Goal: Task Accomplishment & Management: Manage account settings

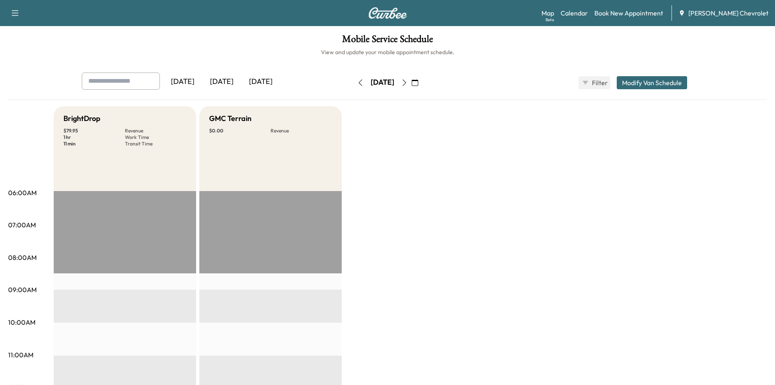
click at [235, 82] on div "[DATE]" at bounding box center [221, 81] width 39 height 19
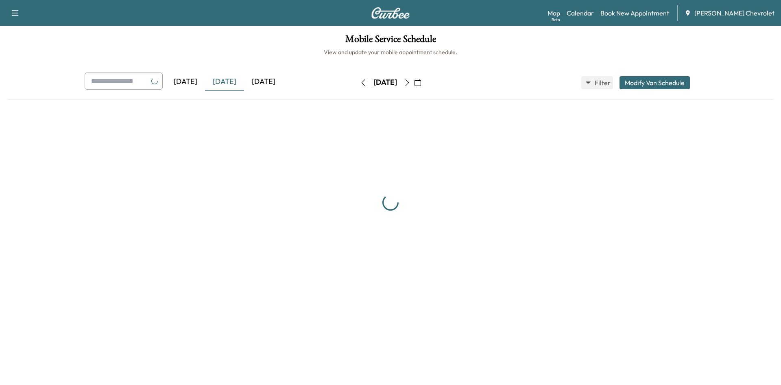
click at [259, 80] on div "[DATE]" at bounding box center [263, 81] width 39 height 19
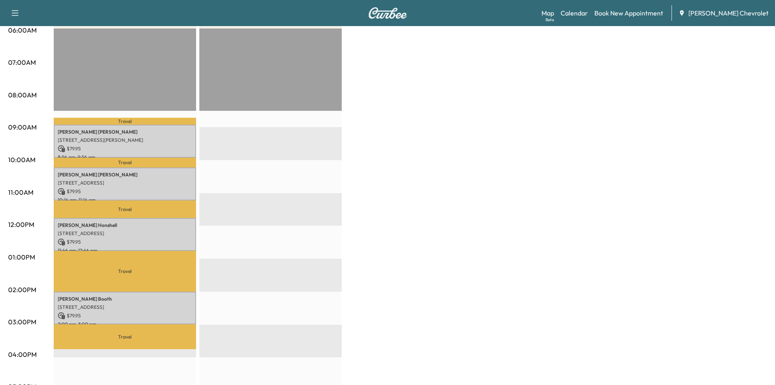
scroll to position [81, 0]
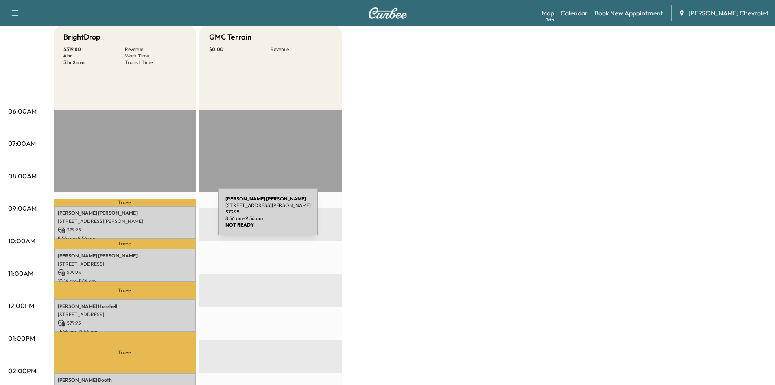
click at [157, 218] on p "[STREET_ADDRESS][PERSON_NAME]" at bounding box center [125, 221] width 134 height 7
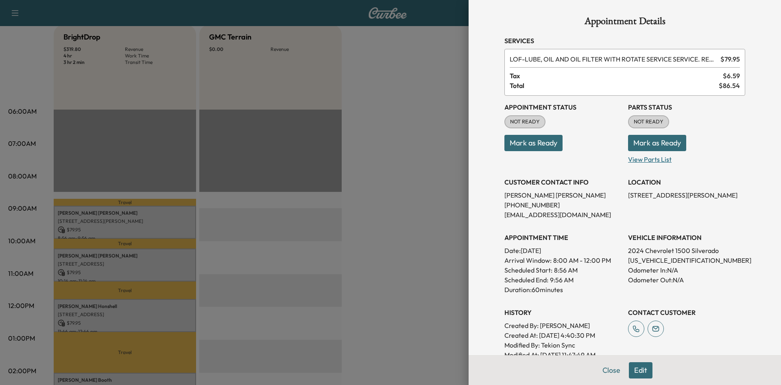
click at [642, 155] on p "View Parts List" at bounding box center [686, 157] width 117 height 13
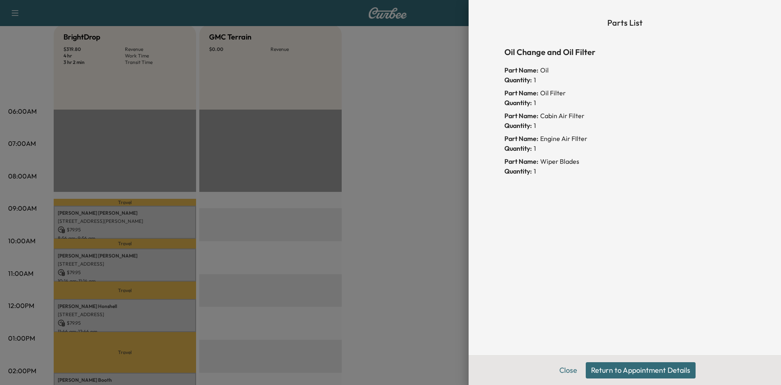
click at [632, 149] on div "Quantity: 1" at bounding box center [625, 148] width 241 height 10
click at [612, 370] on button "Return to Appointment Details" at bounding box center [641, 370] width 110 height 16
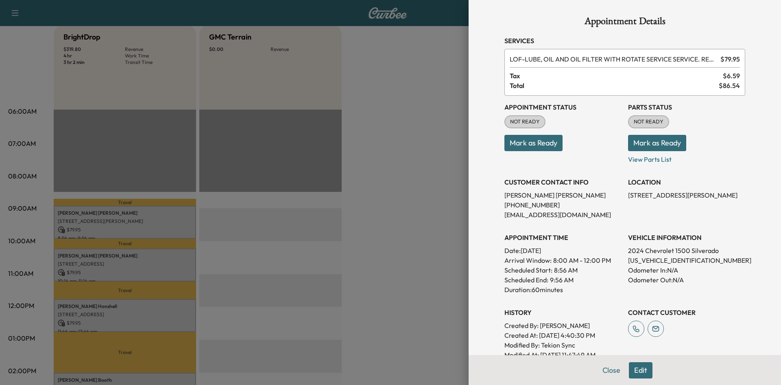
click at [639, 142] on button "Mark as Ready" at bounding box center [657, 143] width 58 height 16
click at [392, 90] on div at bounding box center [390, 192] width 781 height 385
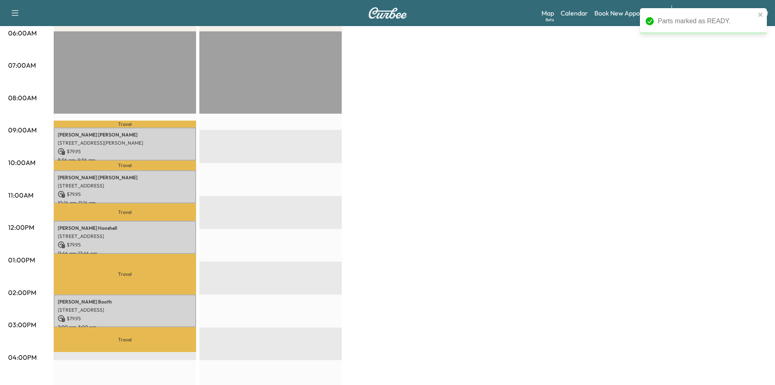
scroll to position [163, 0]
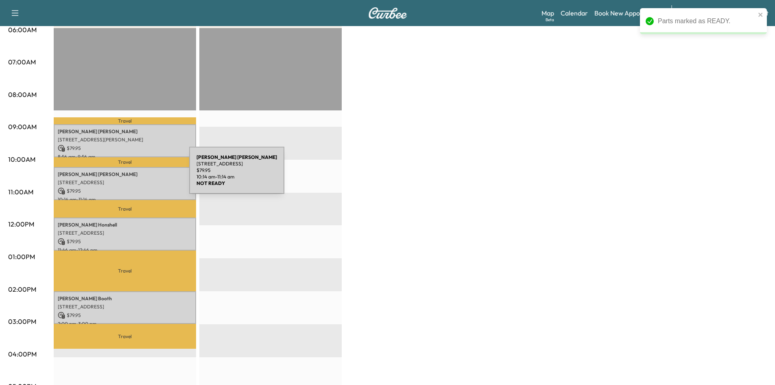
click at [133, 177] on div "[PERSON_NAME] [STREET_ADDRESS] $ 79.95 10:14 am - 11:14 am" at bounding box center [125, 183] width 142 height 33
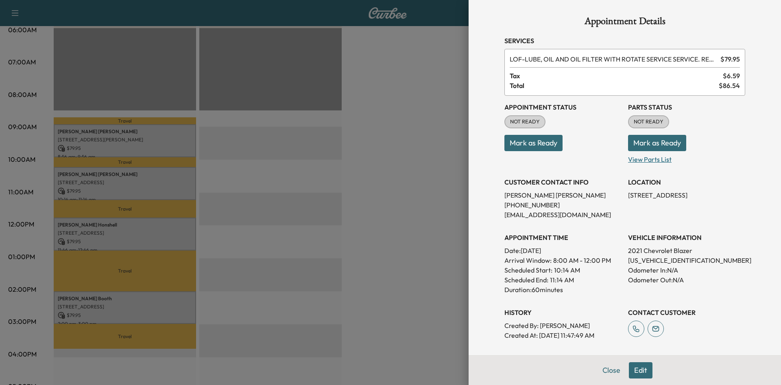
click at [650, 161] on p "View Parts List" at bounding box center [686, 157] width 117 height 13
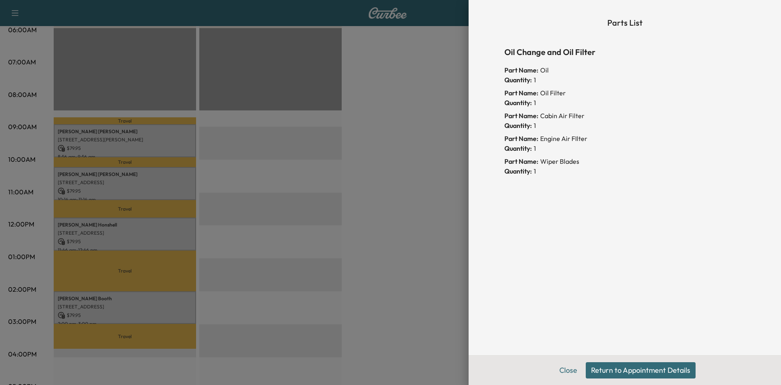
click at [639, 365] on button "Return to Appointment Details" at bounding box center [641, 370] width 110 height 16
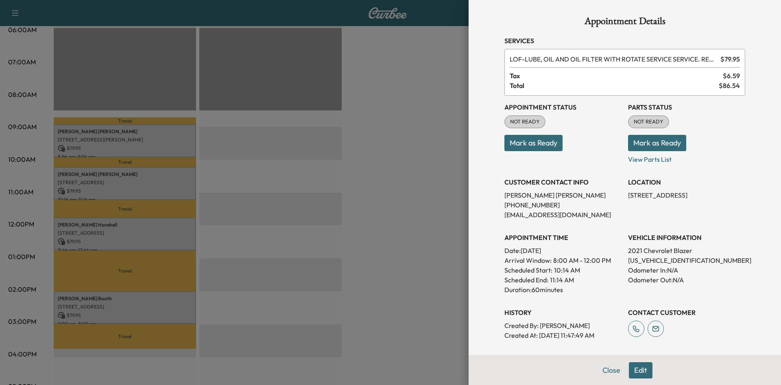
click at [658, 146] on button "Mark as Ready" at bounding box center [657, 143] width 58 height 16
click at [437, 115] on div at bounding box center [390, 192] width 781 height 385
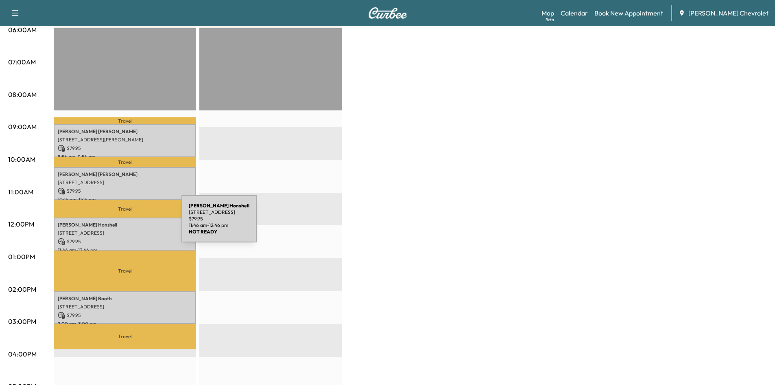
click at [121, 225] on p "[PERSON_NAME]" at bounding box center [125, 224] width 134 height 7
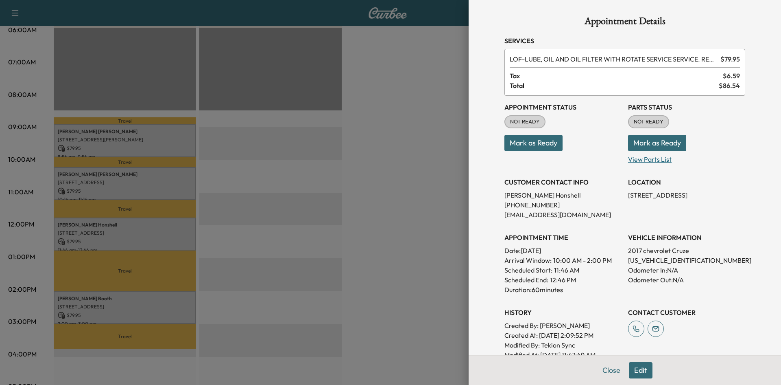
click at [639, 156] on p "View Parts List" at bounding box center [686, 157] width 117 height 13
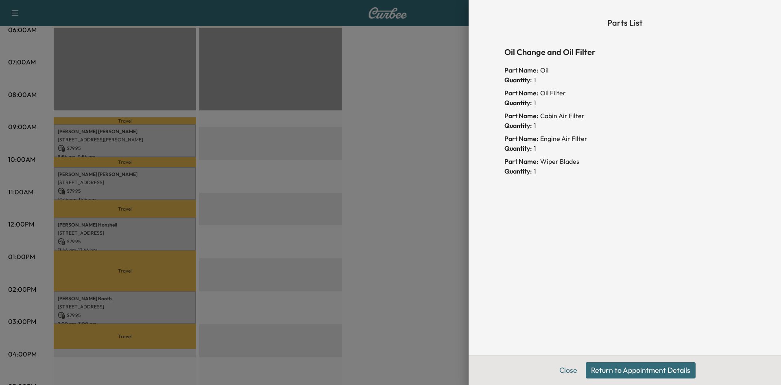
click at [618, 367] on button "Return to Appointment Details" at bounding box center [641, 370] width 110 height 16
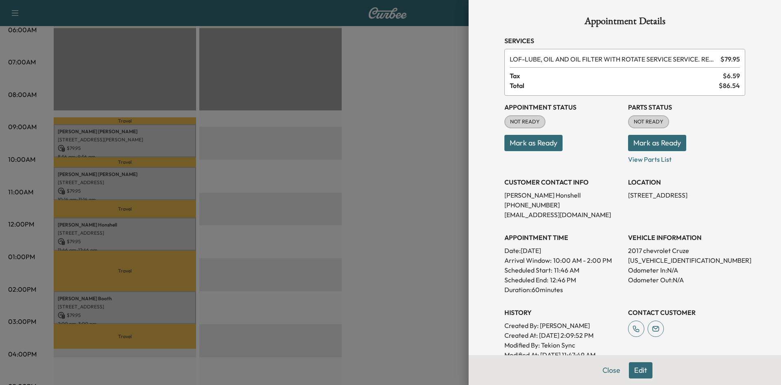
click at [642, 140] on button "Mark as Ready" at bounding box center [657, 143] width 58 height 16
click at [421, 134] on div at bounding box center [390, 192] width 781 height 385
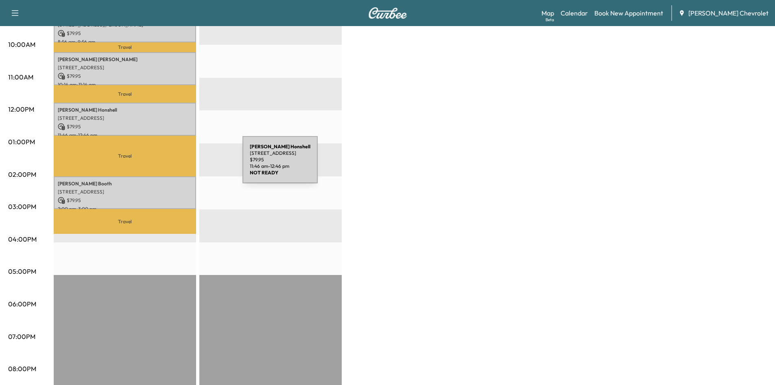
scroll to position [285, 0]
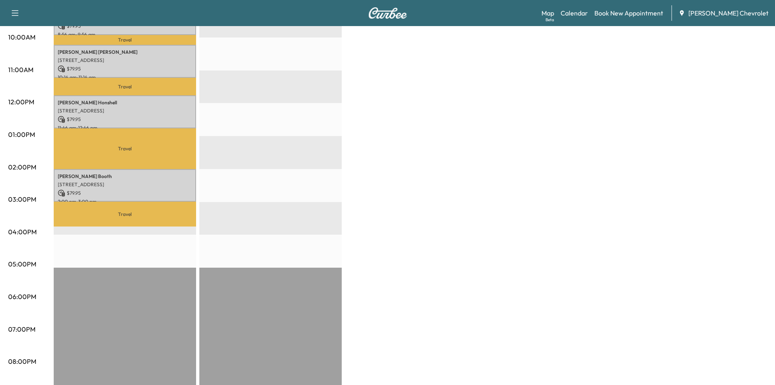
click at [186, 209] on p "Travel" at bounding box center [125, 213] width 142 height 25
click at [175, 229] on div "Travel [PERSON_NAME] [PERSON_NAME] [STREET_ADDRESS][PERSON_NAME] $ 79.95 8:56 a…" at bounding box center [125, 169] width 142 height 526
click at [174, 169] on div "[PERSON_NAME] [STREET_ADDRESS] $ 79.95 2:00 pm - 3:00 pm" at bounding box center [125, 185] width 142 height 33
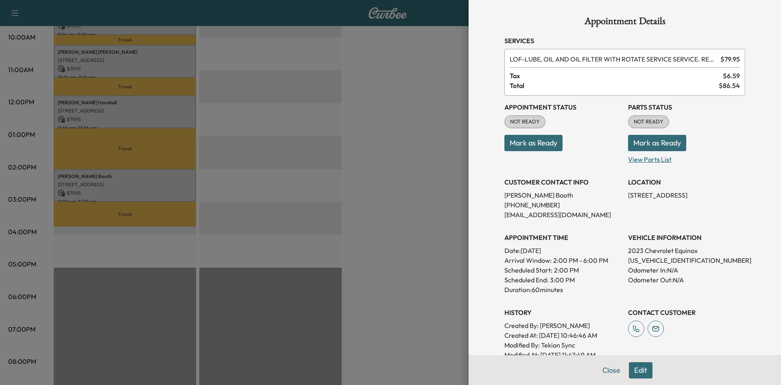
click at [635, 160] on p "View Parts List" at bounding box center [686, 157] width 117 height 13
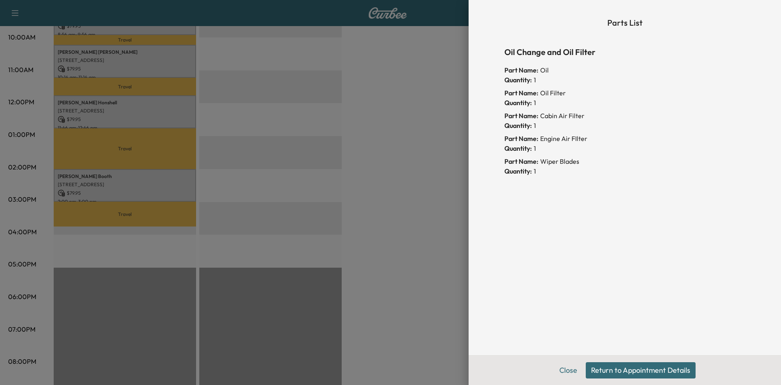
click at [631, 370] on button "Return to Appointment Details" at bounding box center [641, 370] width 110 height 16
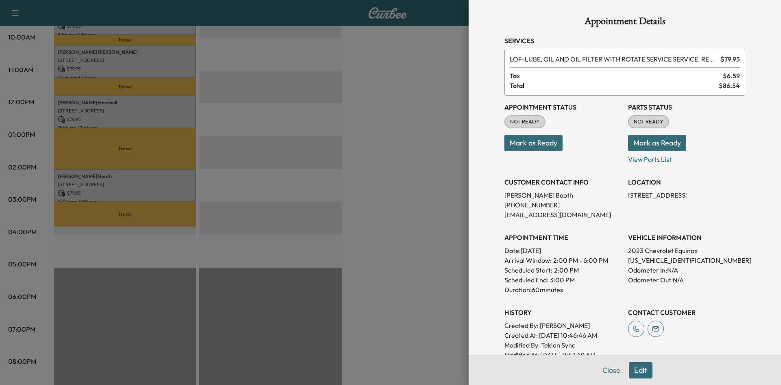
click at [649, 140] on button "Mark as Ready" at bounding box center [657, 143] width 58 height 16
click at [423, 142] on div at bounding box center [390, 192] width 781 height 385
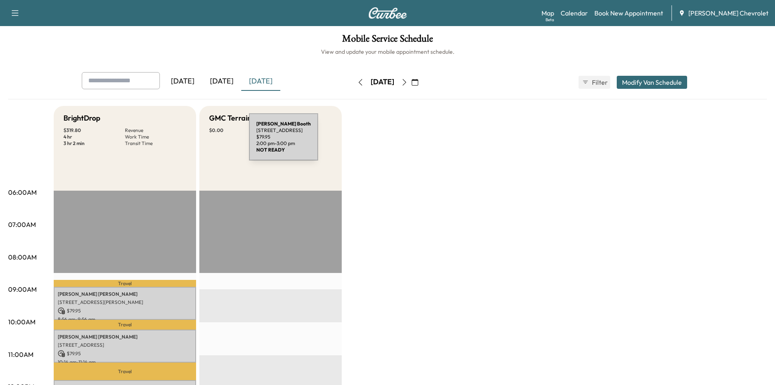
scroll to position [0, 0]
click at [597, 84] on span "Filter" at bounding box center [599, 83] width 15 height 10
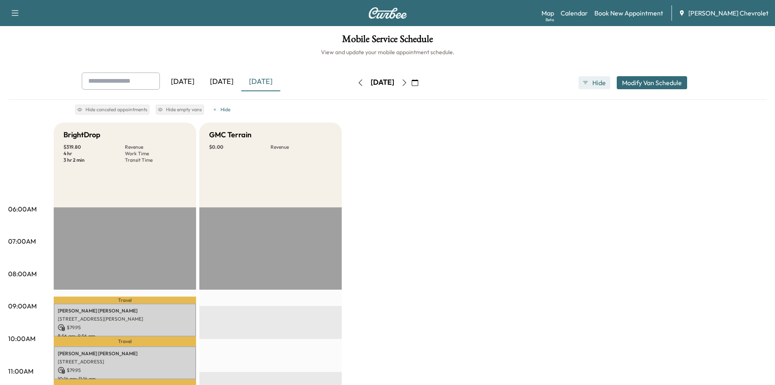
click at [597, 81] on span "Hide" at bounding box center [599, 83] width 15 height 10
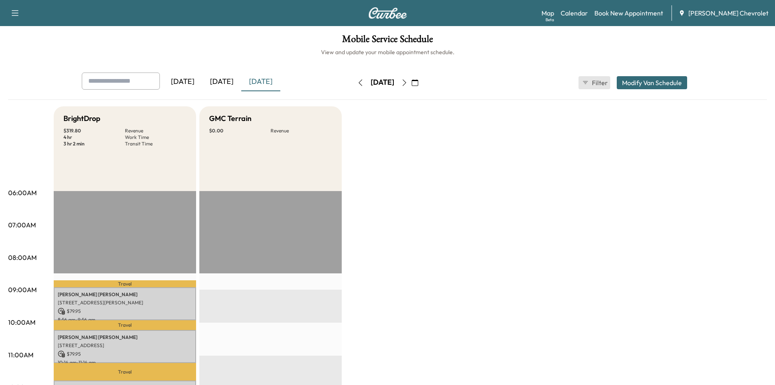
click at [597, 83] on span "Filter" at bounding box center [599, 83] width 15 height 10
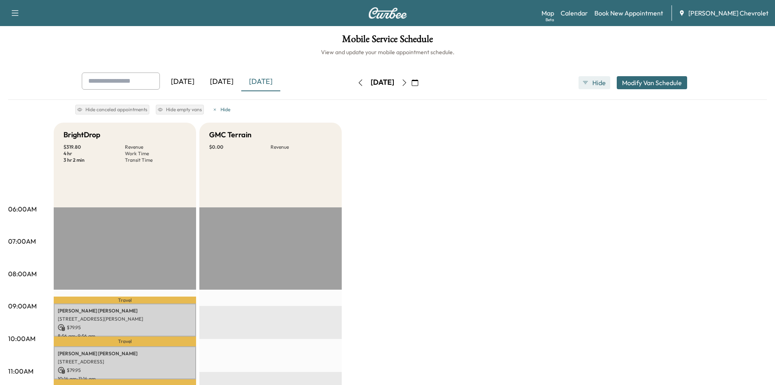
click at [594, 82] on span "Hide" at bounding box center [599, 83] width 15 height 10
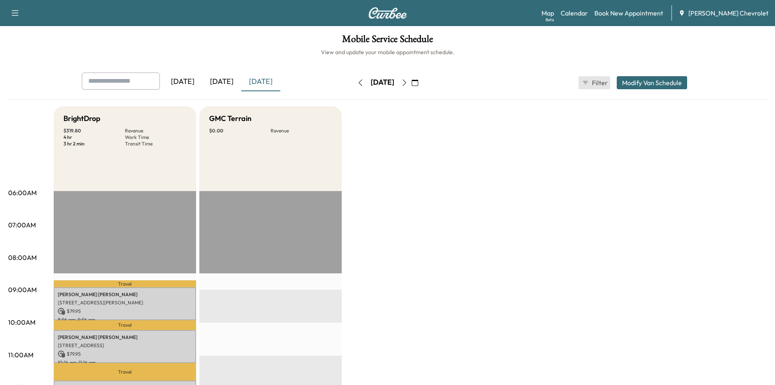
click at [593, 80] on span "Filter" at bounding box center [599, 83] width 15 height 10
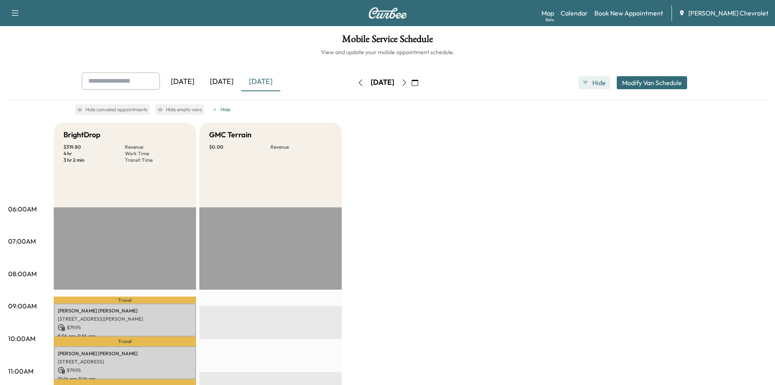
click at [593, 80] on span "Hide" at bounding box center [599, 83] width 15 height 10
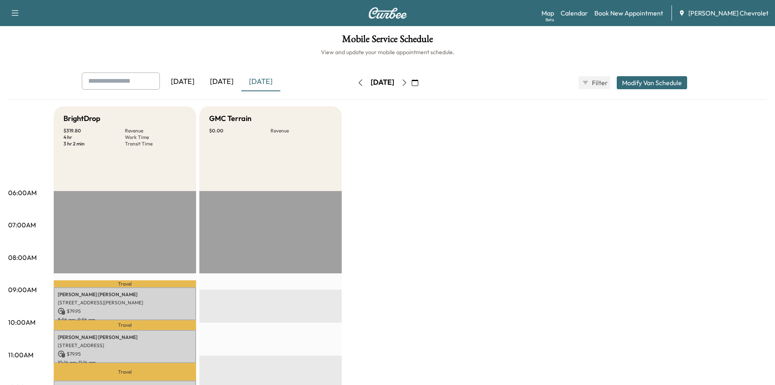
click at [133, 78] on input "text" at bounding box center [121, 80] width 78 height 17
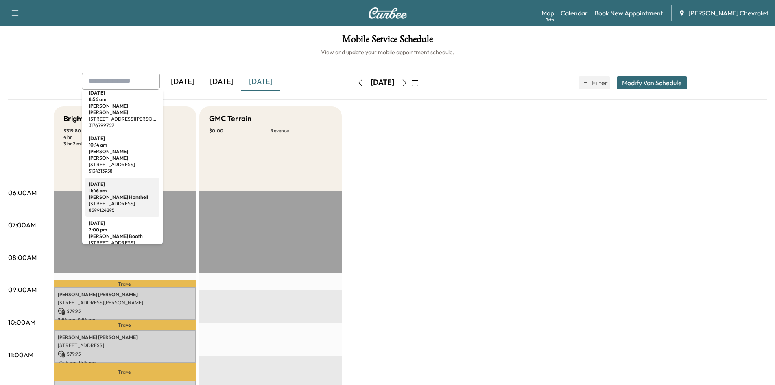
scroll to position [15, 0]
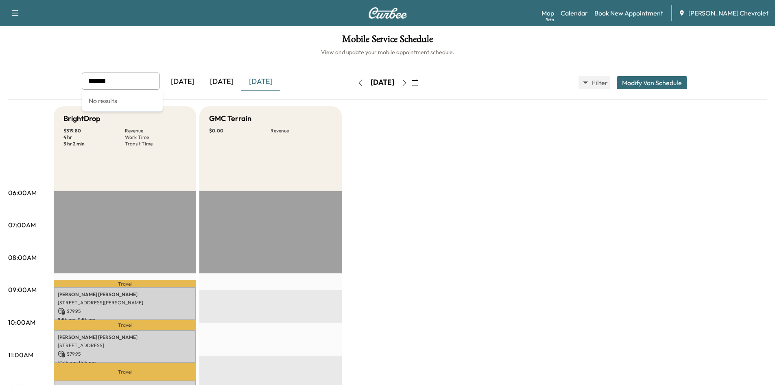
click at [131, 79] on input "*******" at bounding box center [121, 80] width 78 height 17
type input "*****"
click at [130, 78] on input "*****" at bounding box center [121, 80] width 78 height 17
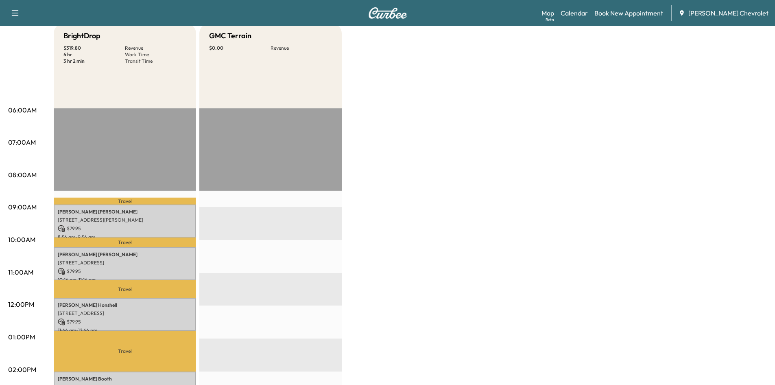
scroll to position [0, 0]
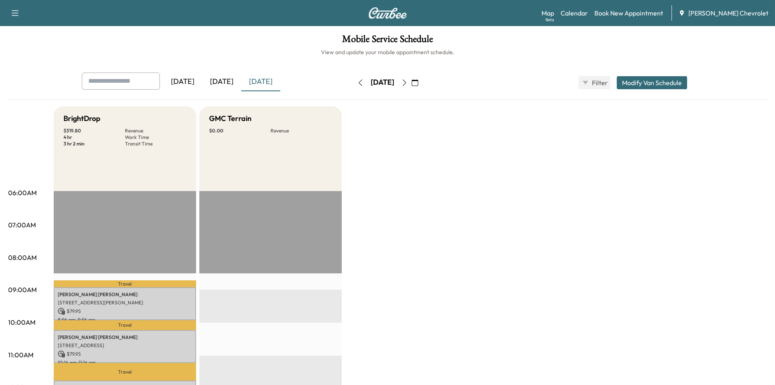
click at [357, 83] on icon "button" at bounding box center [360, 82] width 7 height 7
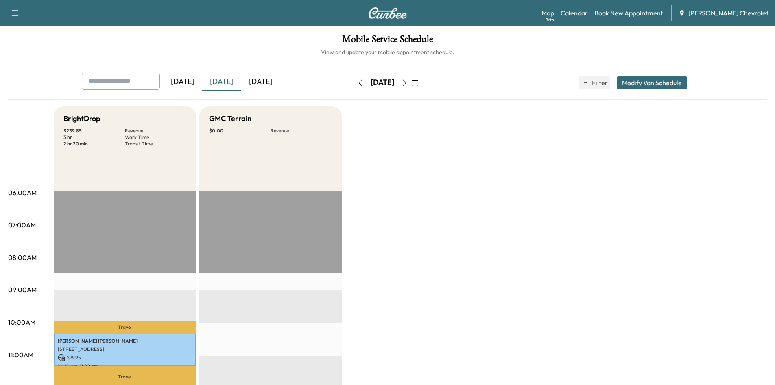
click at [411, 84] on div "[DATE]" at bounding box center [383, 82] width 58 height 13
click at [411, 82] on button "button" at bounding box center [405, 82] width 14 height 13
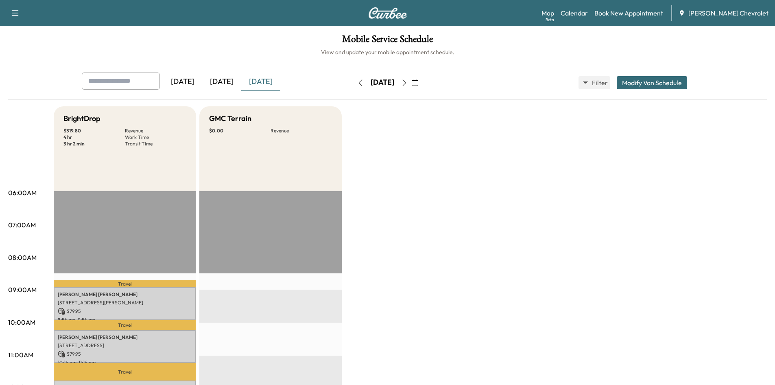
click at [406, 85] on icon "button" at bounding box center [404, 82] width 4 height 7
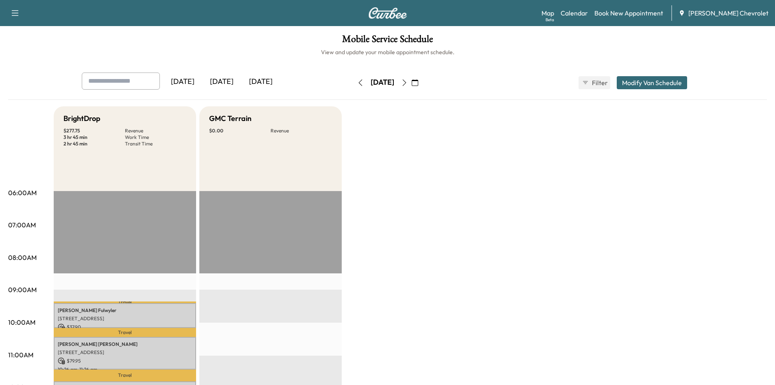
click at [406, 83] on icon "button" at bounding box center [404, 82] width 4 height 7
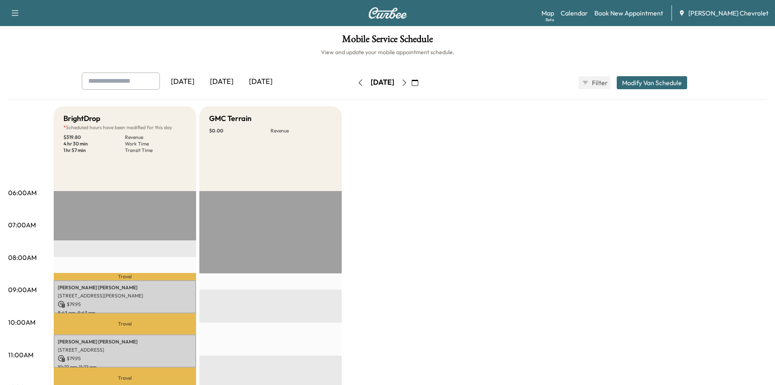
click at [408, 85] on icon "button" at bounding box center [404, 82] width 7 height 7
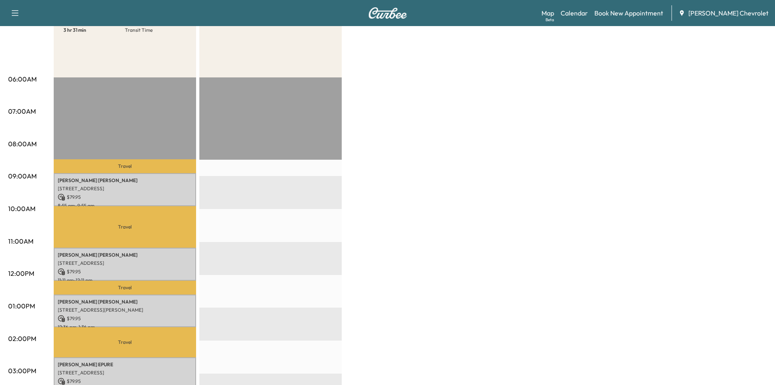
scroll to position [41, 0]
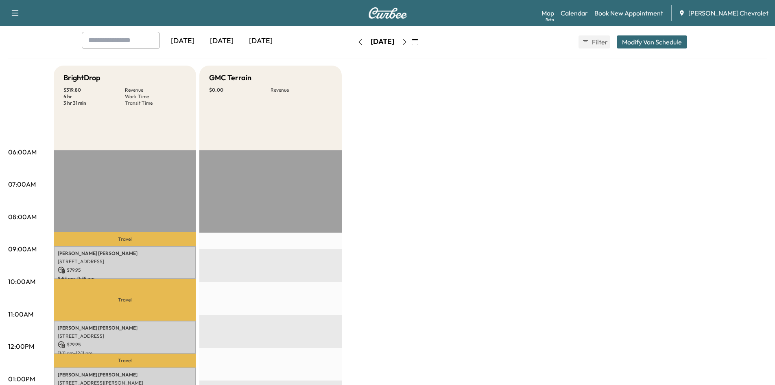
click at [411, 46] on button "button" at bounding box center [405, 41] width 14 height 13
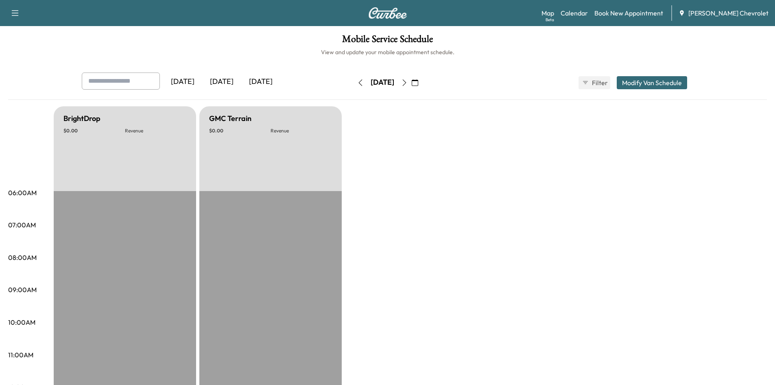
click at [411, 83] on button "button" at bounding box center [405, 82] width 14 height 13
click at [408, 83] on icon "button" at bounding box center [404, 82] width 7 height 7
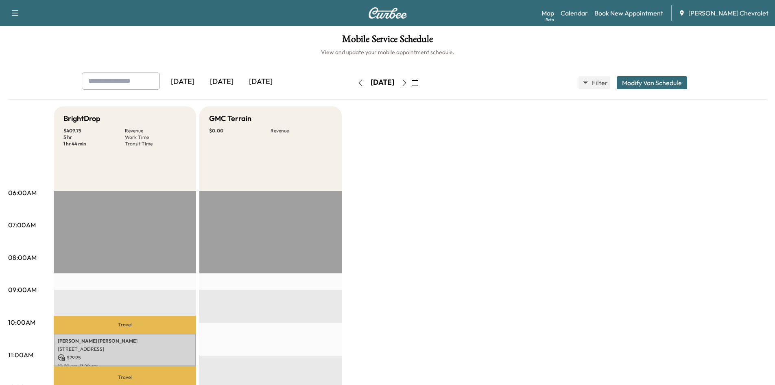
click at [411, 85] on button "button" at bounding box center [405, 82] width 14 height 13
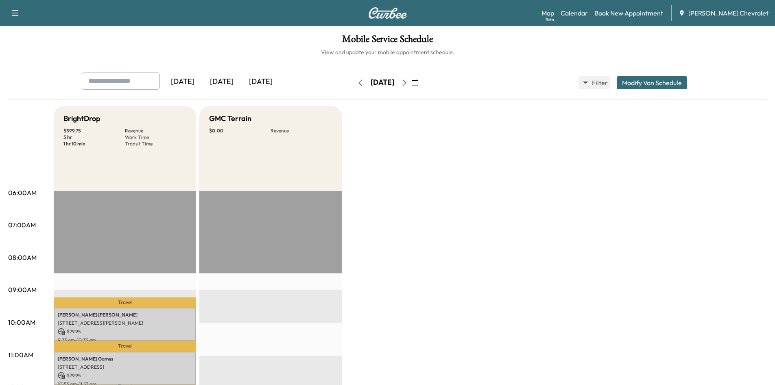
click at [408, 82] on icon "button" at bounding box center [404, 82] width 7 height 7
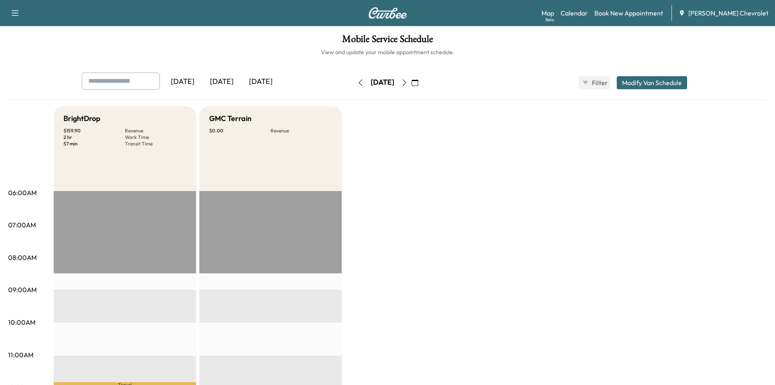
click at [411, 89] on button "button" at bounding box center [405, 82] width 14 height 13
click at [411, 87] on button "button" at bounding box center [405, 82] width 14 height 13
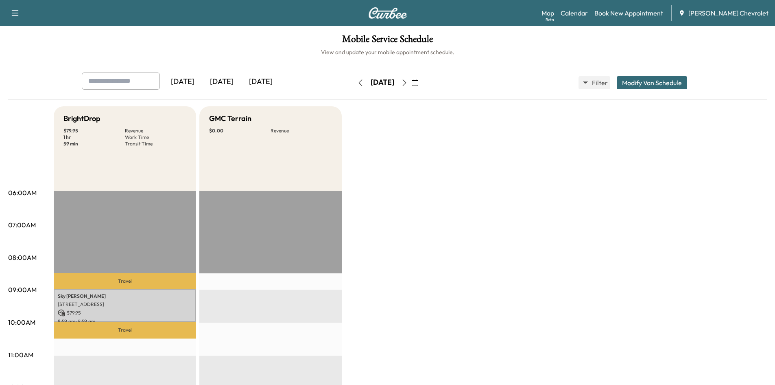
click at [408, 81] on icon "button" at bounding box center [404, 82] width 7 height 7
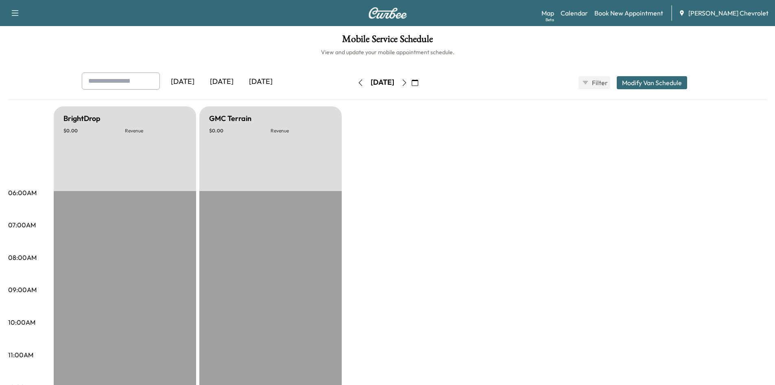
click at [357, 83] on icon "button" at bounding box center [360, 82] width 7 height 7
